Goal: Transaction & Acquisition: Purchase product/service

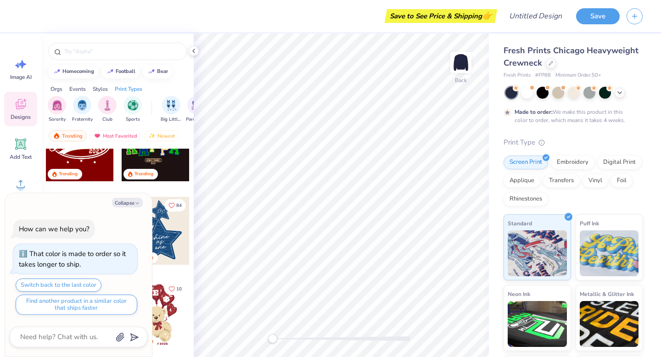
scroll to position [241, 0]
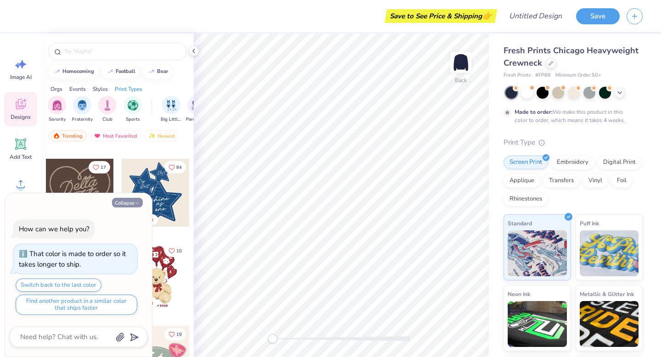
click at [127, 201] on button "Collapse" at bounding box center [127, 203] width 31 height 10
type textarea "x"
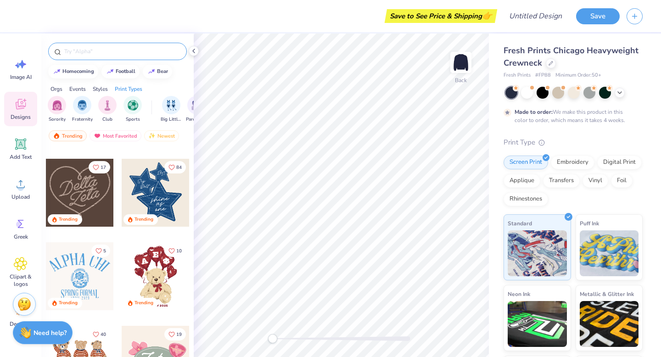
click at [107, 56] on input "text" at bounding box center [121, 51] width 117 height 9
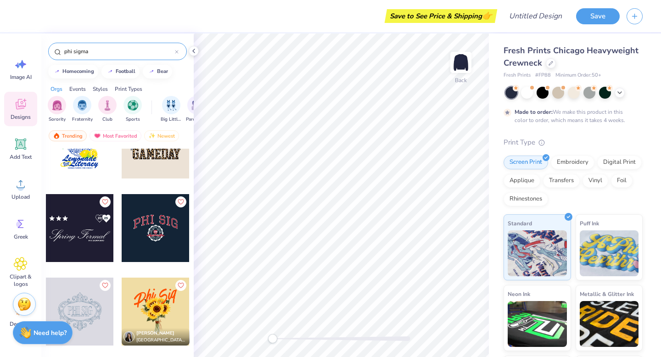
scroll to position [206, 0]
type input "phi sigma"
click at [156, 235] on div at bounding box center [156, 228] width 68 height 68
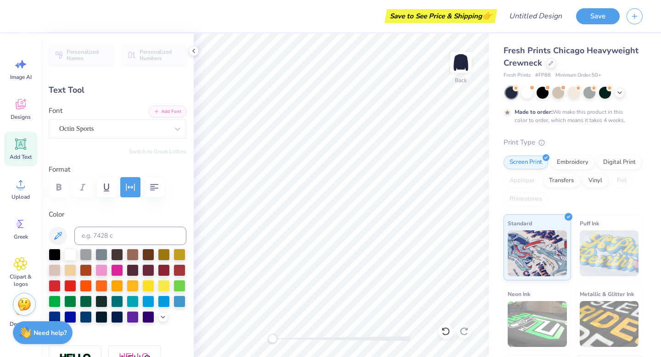
scroll to position [0, 0]
type textarea "EST.1913"
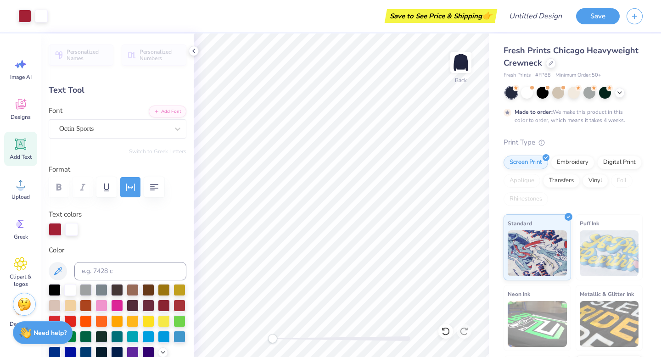
type input "10.55"
type input "3.45"
type input "3.00"
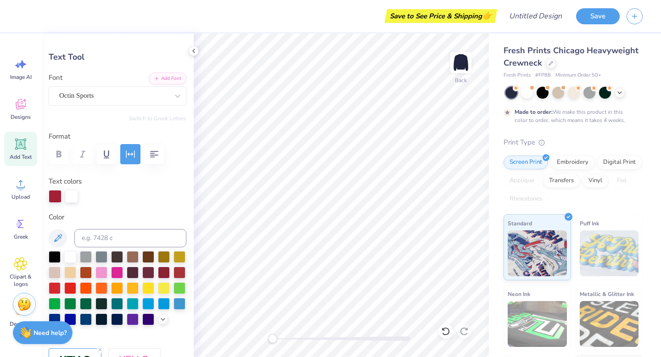
scroll to position [46, 0]
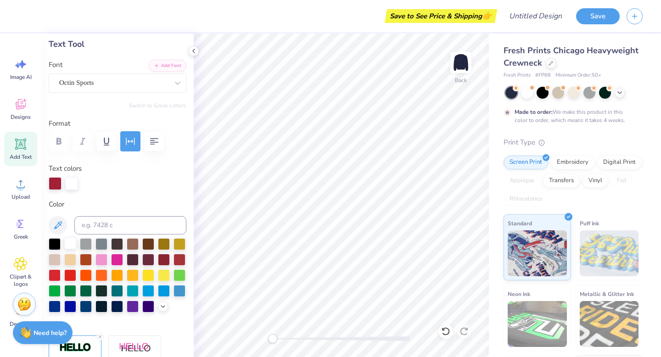
click at [69, 246] on div at bounding box center [70, 243] width 12 height 12
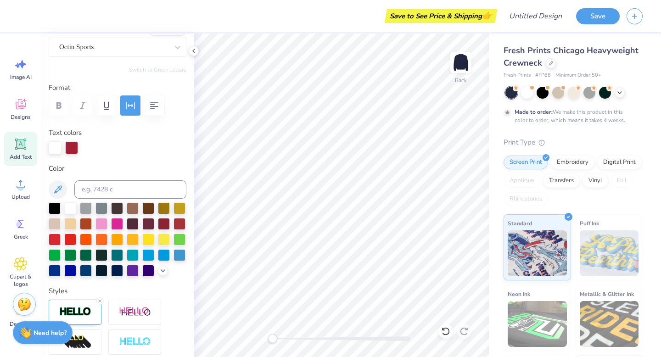
click at [84, 201] on div "Color" at bounding box center [118, 220] width 138 height 114
click at [84, 207] on div at bounding box center [86, 207] width 12 height 12
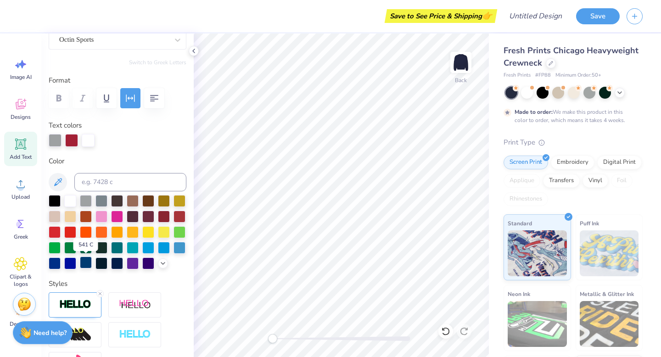
click at [89, 263] on div at bounding box center [86, 263] width 12 height 12
click at [113, 264] on div at bounding box center [117, 263] width 12 height 12
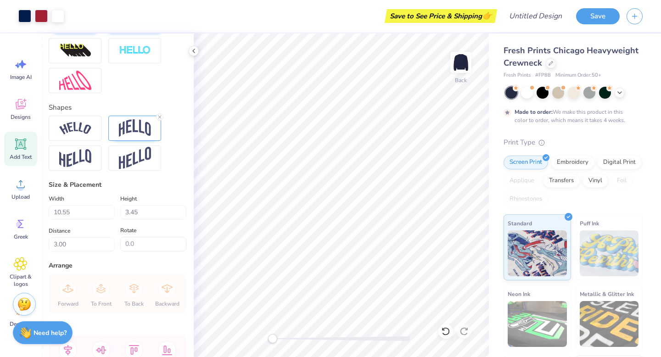
scroll to position [436, 0]
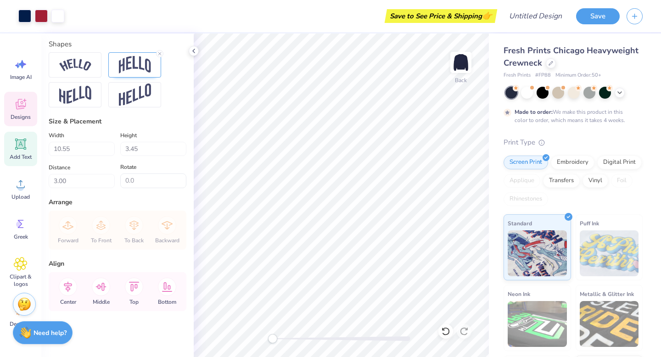
click at [18, 109] on icon at bounding box center [21, 104] width 10 height 11
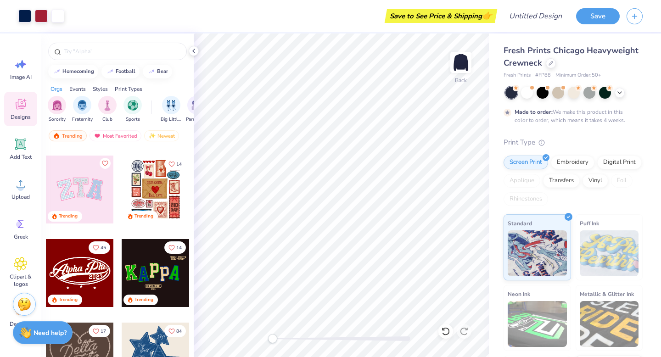
scroll to position [90, 0]
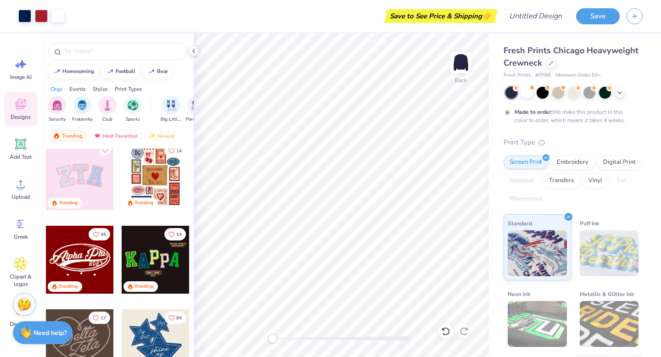
click at [83, 178] on div at bounding box center [80, 176] width 68 height 68
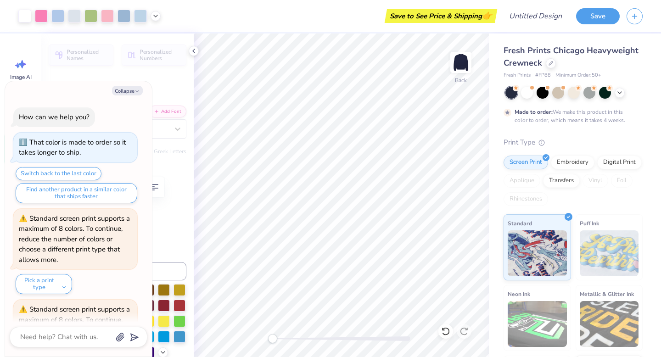
scroll to position [70, 0]
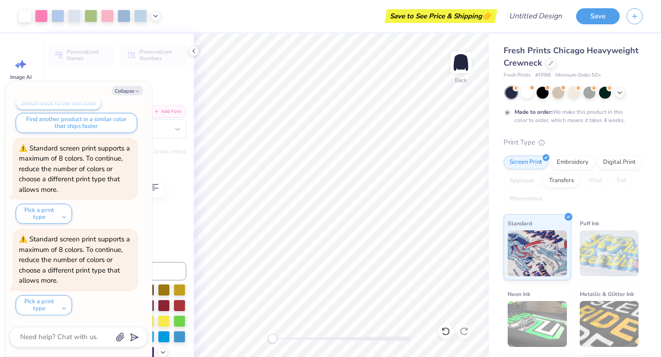
type textarea "x"
type input "1.78"
type input "0.42"
type input "5.79"
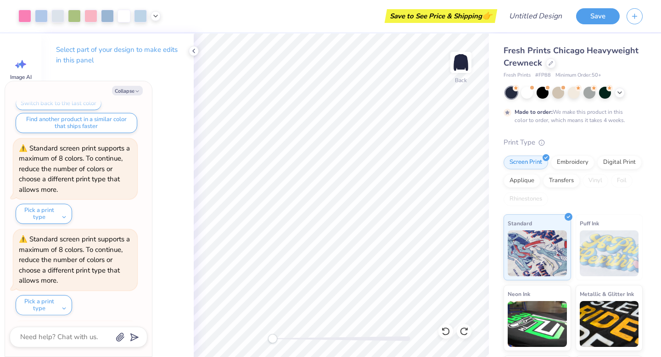
scroll to position [162, 0]
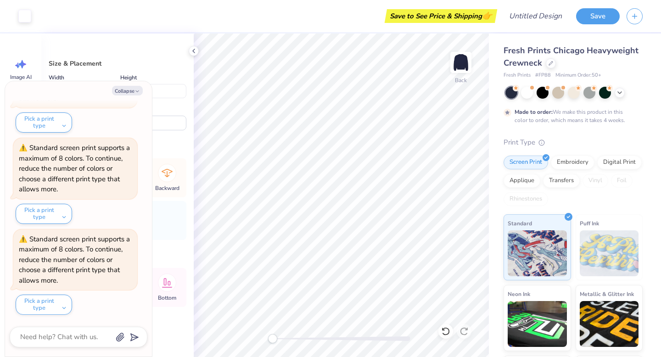
type textarea "x"
type input "3.75"
type input "4.67"
type input "3.34"
type textarea "x"
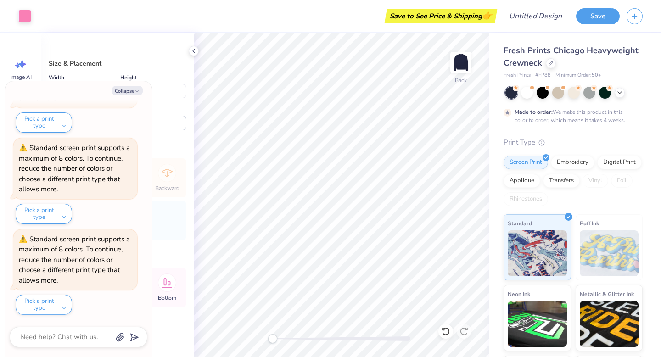
type input "10.33"
type input "5.17"
type input "3.00"
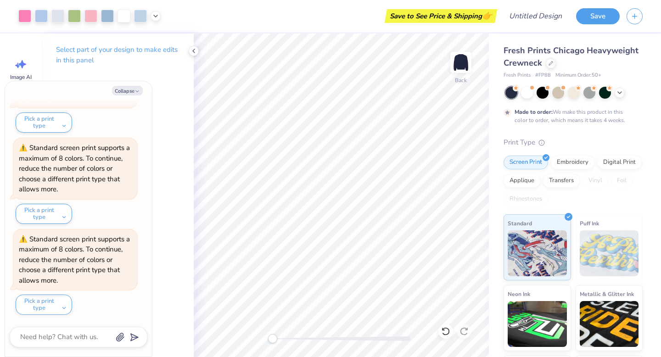
click at [121, 47] on p "Select part of your design to make edits in this panel" at bounding box center [117, 55] width 123 height 21
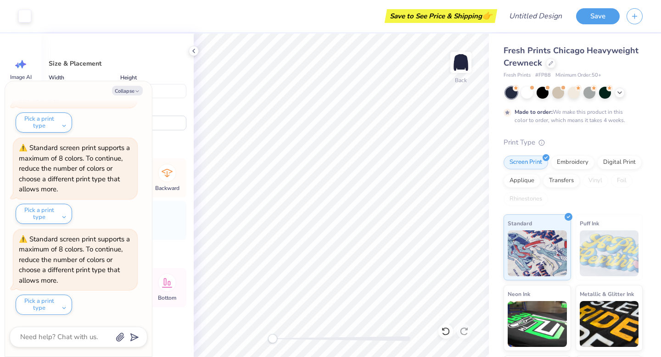
type textarea "x"
type input "10.15"
type input "5.00"
type input "3.08"
type textarea "x"
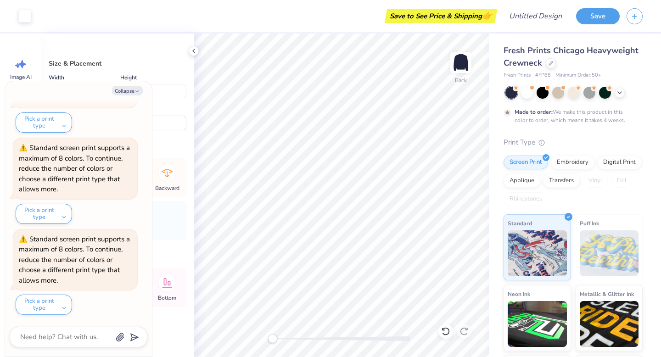
type input "3.17"
type input "4.12"
type input "3.14"
click at [495, 206] on div "Fresh Prints Chicago Heavyweight Crewneck Fresh Prints # FP88 Minimum Order: 50…" at bounding box center [575, 228] width 172 height 388
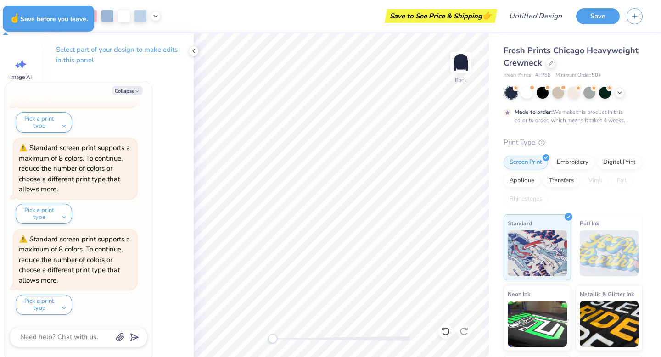
type textarea "x"
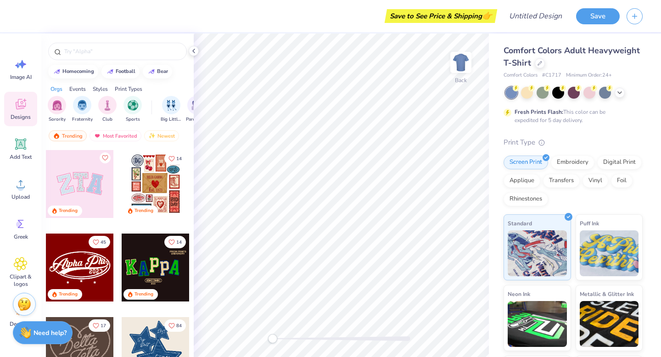
scroll to position [80, 0]
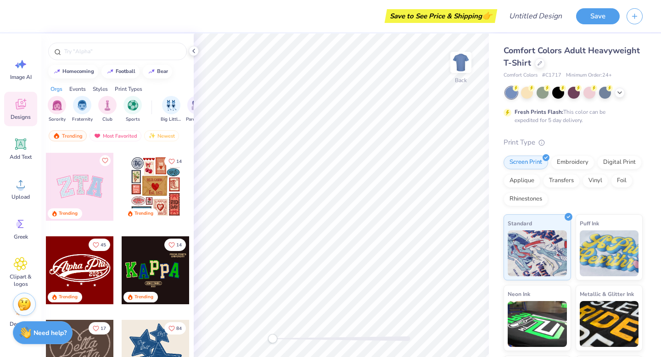
click at [86, 190] on div at bounding box center [80, 187] width 68 height 68
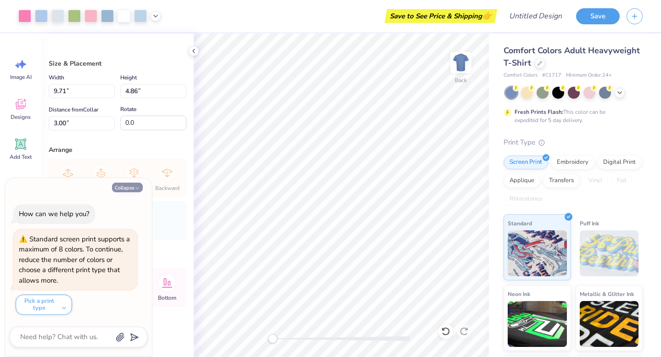
click at [125, 183] on button "Collapse" at bounding box center [127, 188] width 31 height 10
type textarea "x"
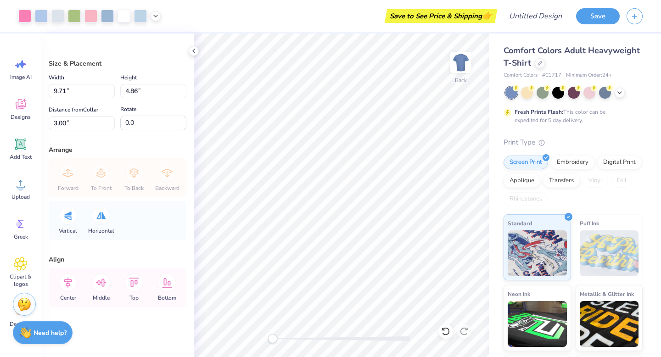
scroll to position [0, 0]
click at [27, 263] on div "Clipart & logos" at bounding box center [20, 273] width 33 height 42
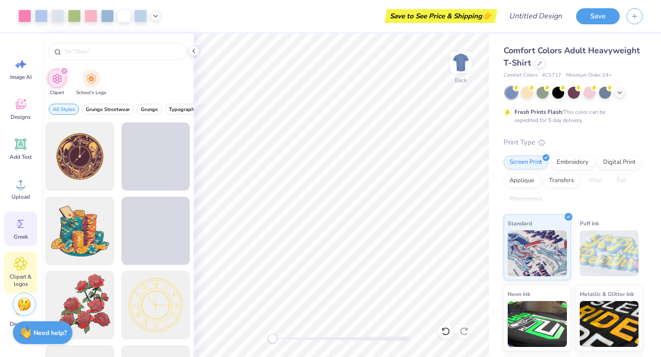
click at [22, 219] on icon at bounding box center [21, 224] width 14 height 14
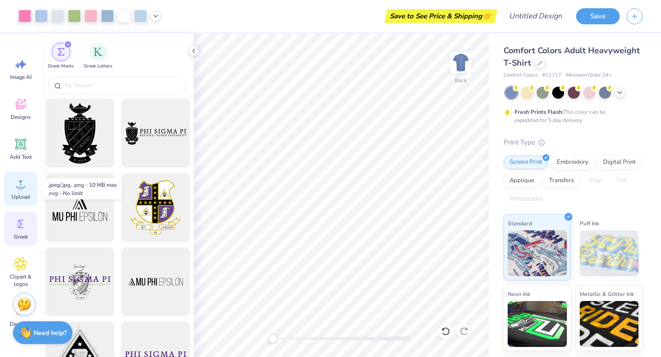
click at [20, 191] on div "Upload" at bounding box center [20, 189] width 33 height 34
click at [20, 178] on icon at bounding box center [21, 184] width 14 height 14
click at [28, 159] on span "Add Text" at bounding box center [21, 156] width 22 height 7
